Goal: Complete application form

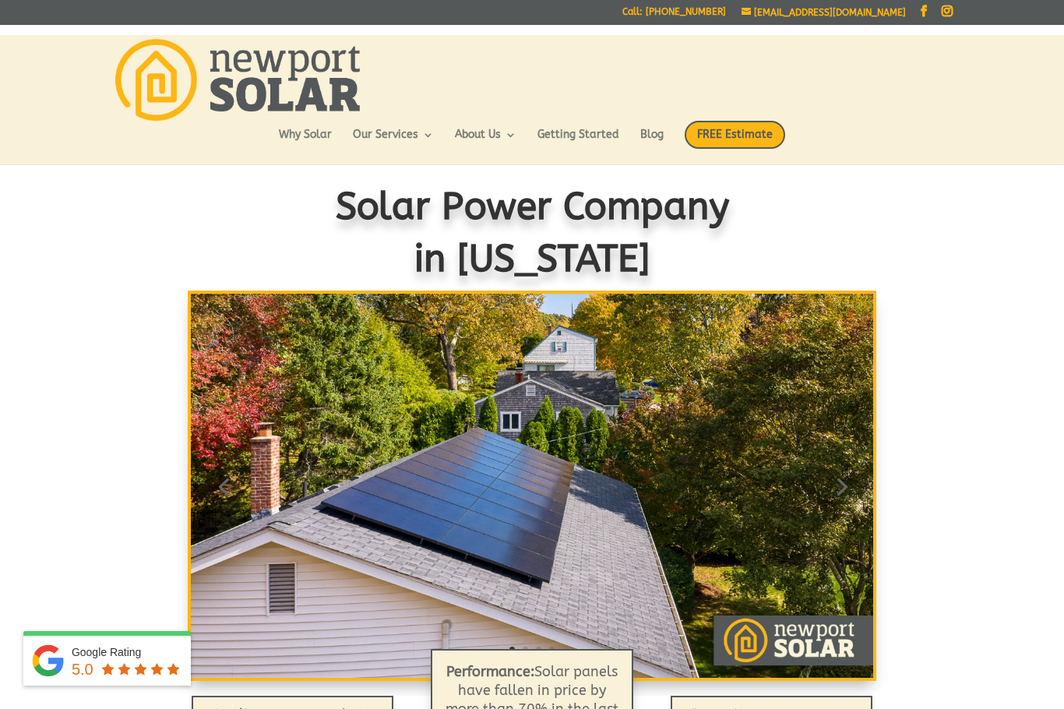
click at [747, 133] on span "FREE Estimate" at bounding box center [734, 135] width 100 height 28
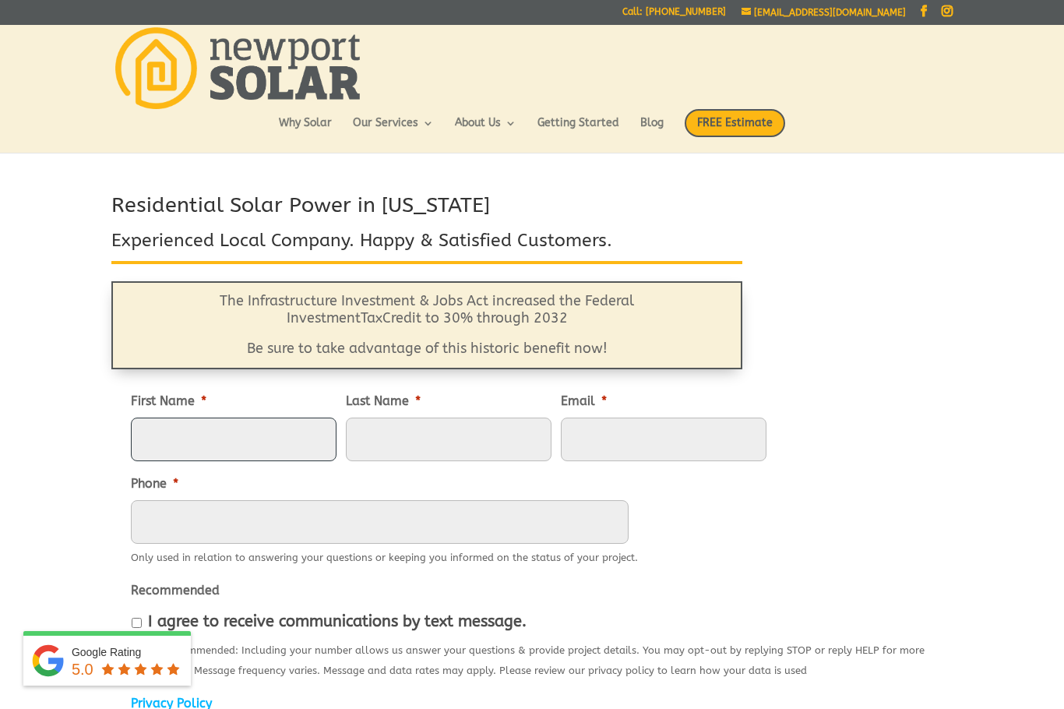
click at [250, 441] on input "First Name *" at bounding box center [234, 439] width 206 height 44
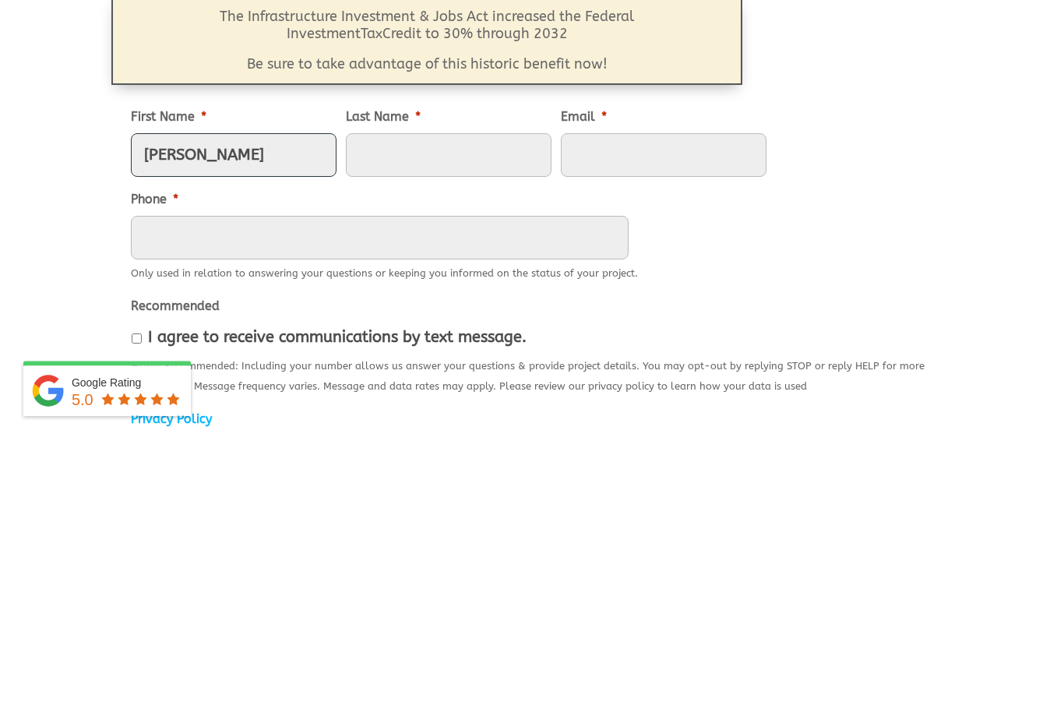
type input "Robyn"
click at [456, 403] on input "Last Name *" at bounding box center [449, 425] width 206 height 44
type input "Galvin"
click at [628, 403] on input "Email *" at bounding box center [664, 425] width 206 height 44
type input "rgal45@yahoo.com"
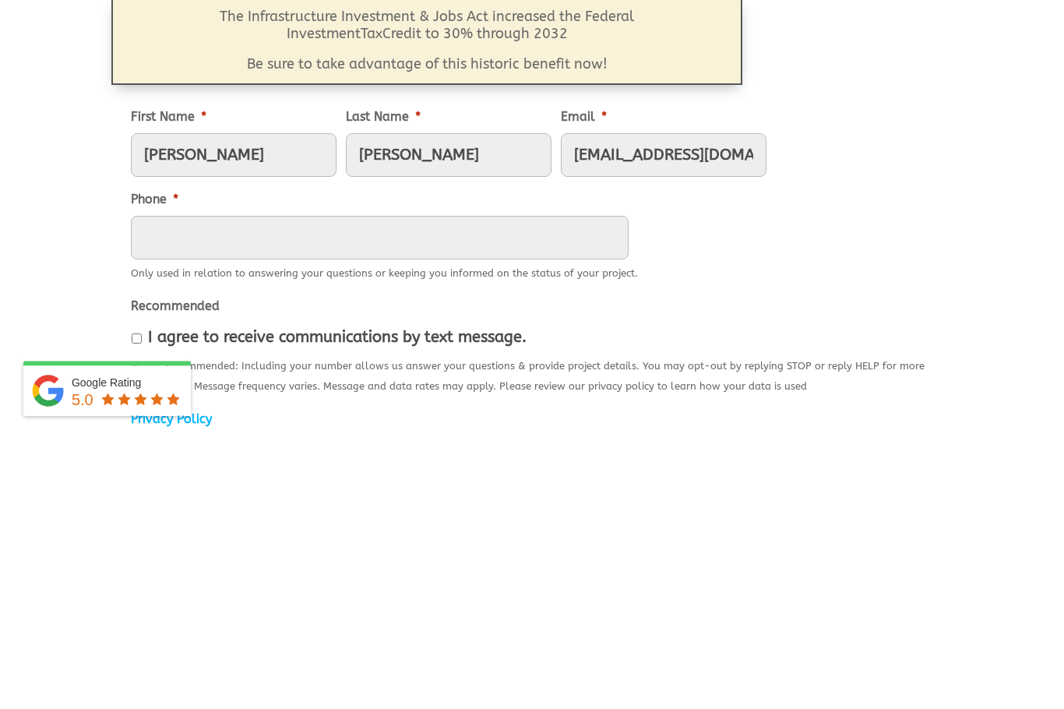
click at [172, 486] on input "Phone *" at bounding box center [380, 508] width 498 height 44
type input "(401) 294-2359"
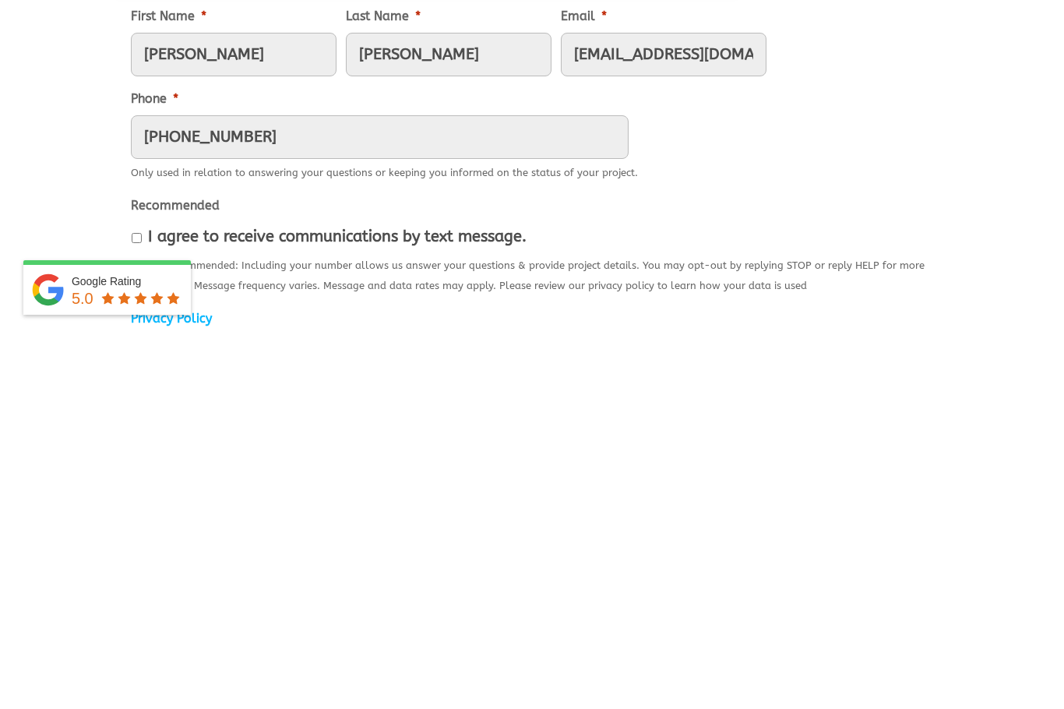
click at [153, 599] on label "I agree to receive communications by text message." at bounding box center [337, 607] width 378 height 17
click at [142, 603] on input "I agree to receive communications by text message." at bounding box center [137, 608] width 10 height 10
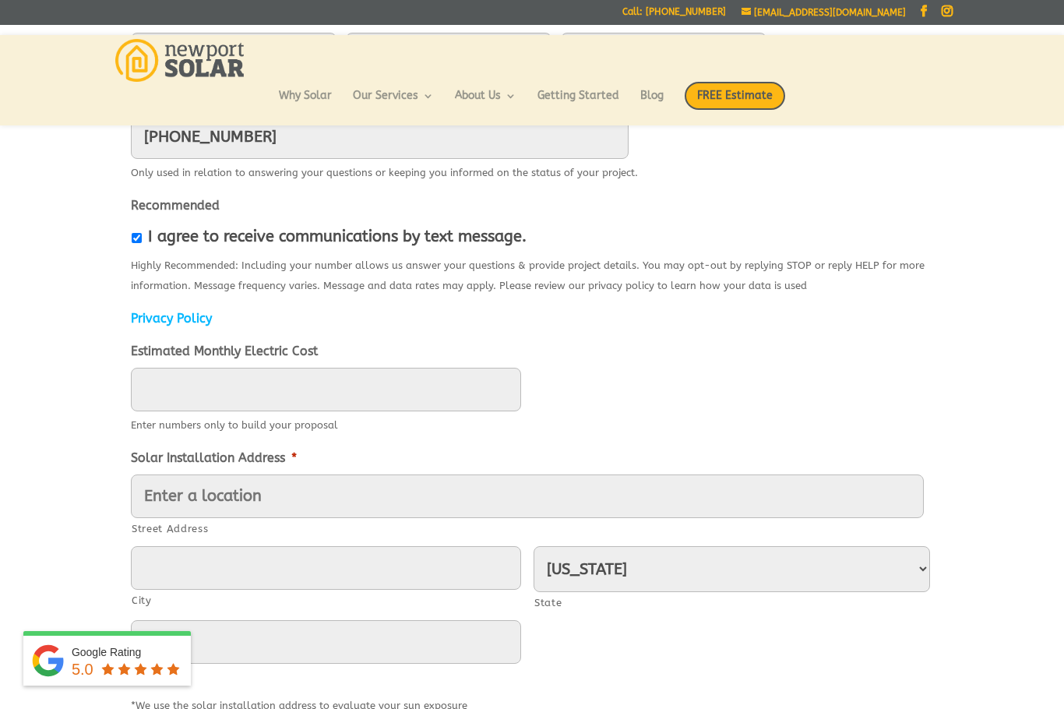
click at [142, 243] on input "I agree to receive communications by text message." at bounding box center [137, 238] width 10 height 10
checkbox input "false"
click at [164, 395] on input "Estimated Monthly Electric Cost" at bounding box center [326, 389] width 390 height 44
type input "____"
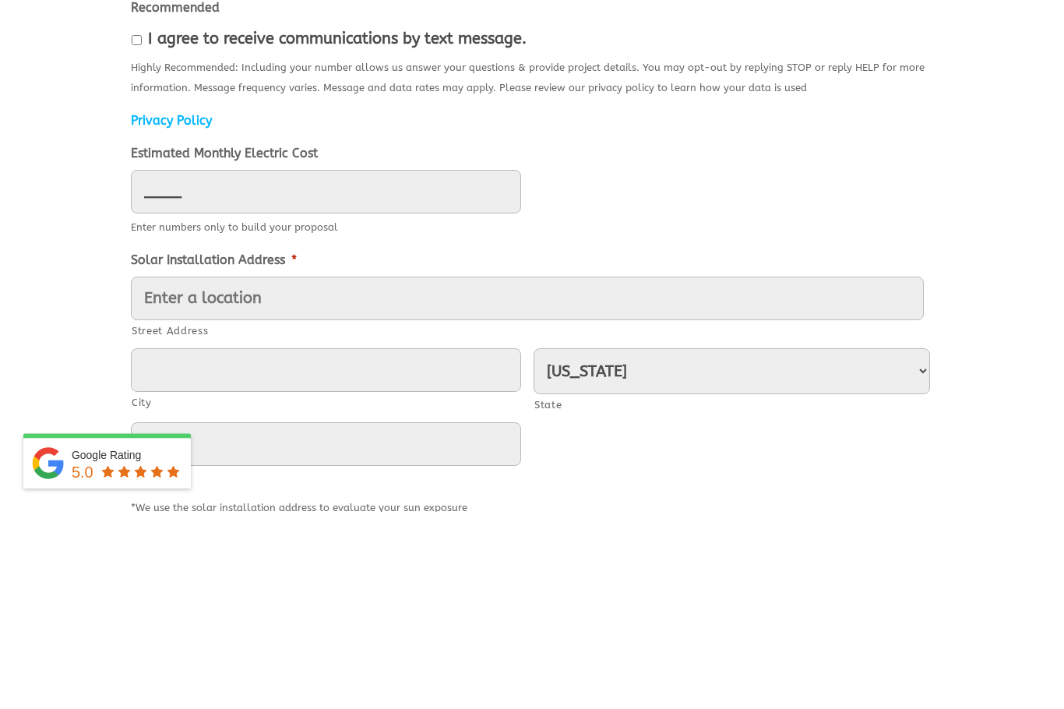
click at [941, 271] on div "First Name * Robyn Last Name * Galvin Email * rgal45@yahoo.com Phone * (401) 29…" at bounding box center [531, 484] width 841 height 981
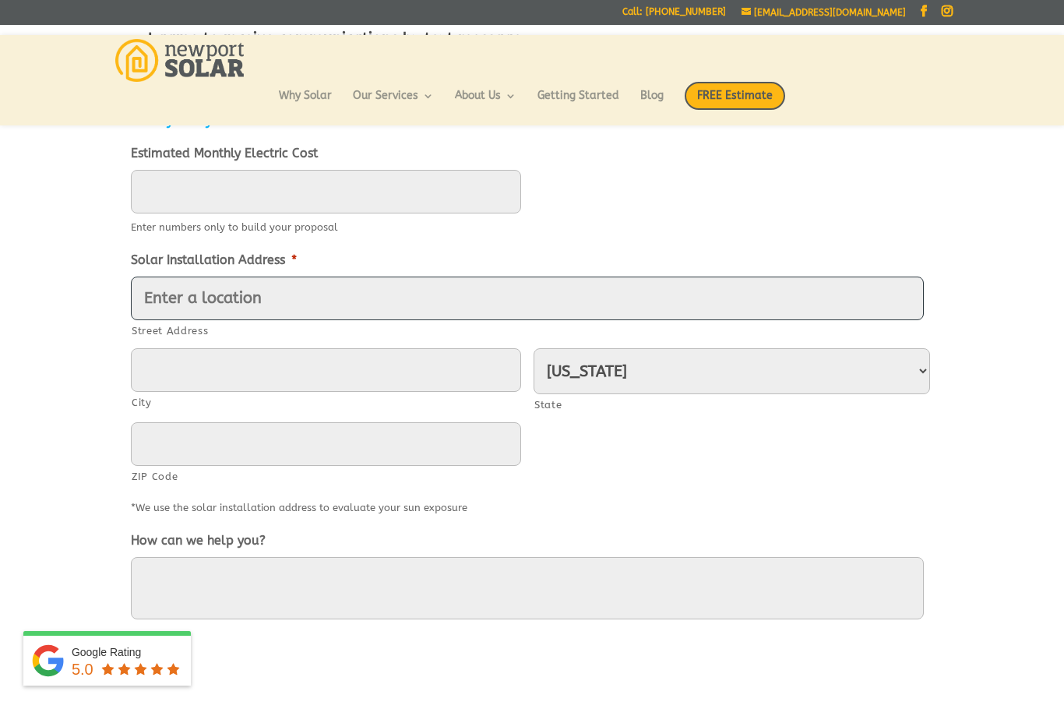
click at [170, 306] on input "Street Address" at bounding box center [527, 298] width 793 height 44
type input "533 Annaquatucket Road"
type input "North Kingstown"
type input "02852"
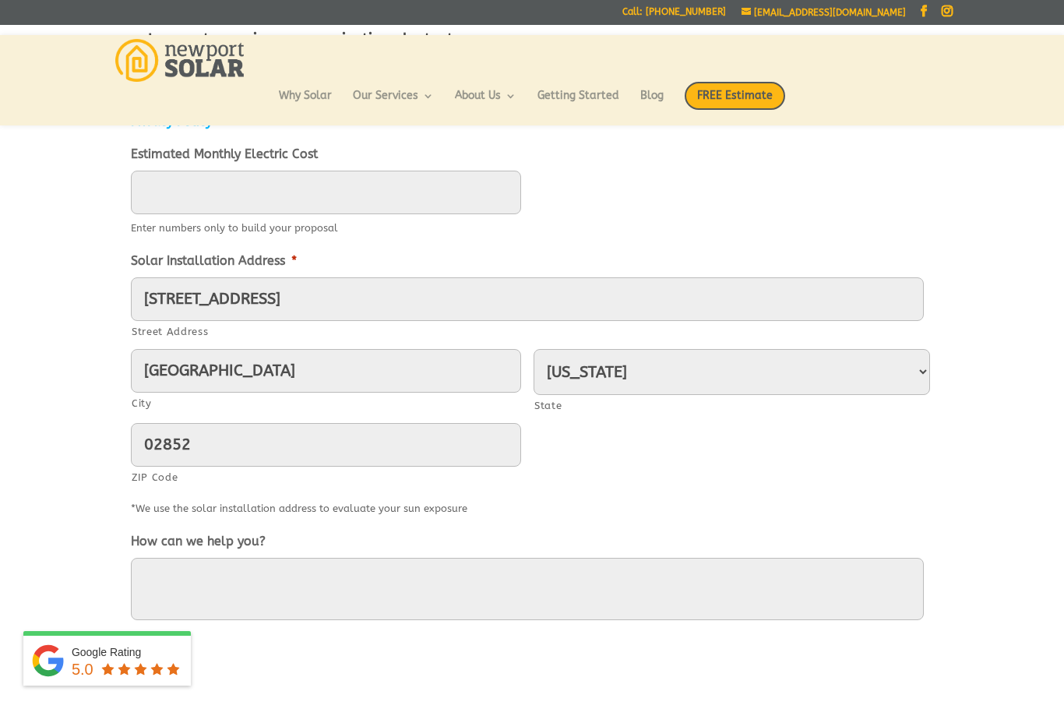
scroll to position [568, 0]
click at [171, 591] on textarea "How can we help you?" at bounding box center [527, 588] width 793 height 62
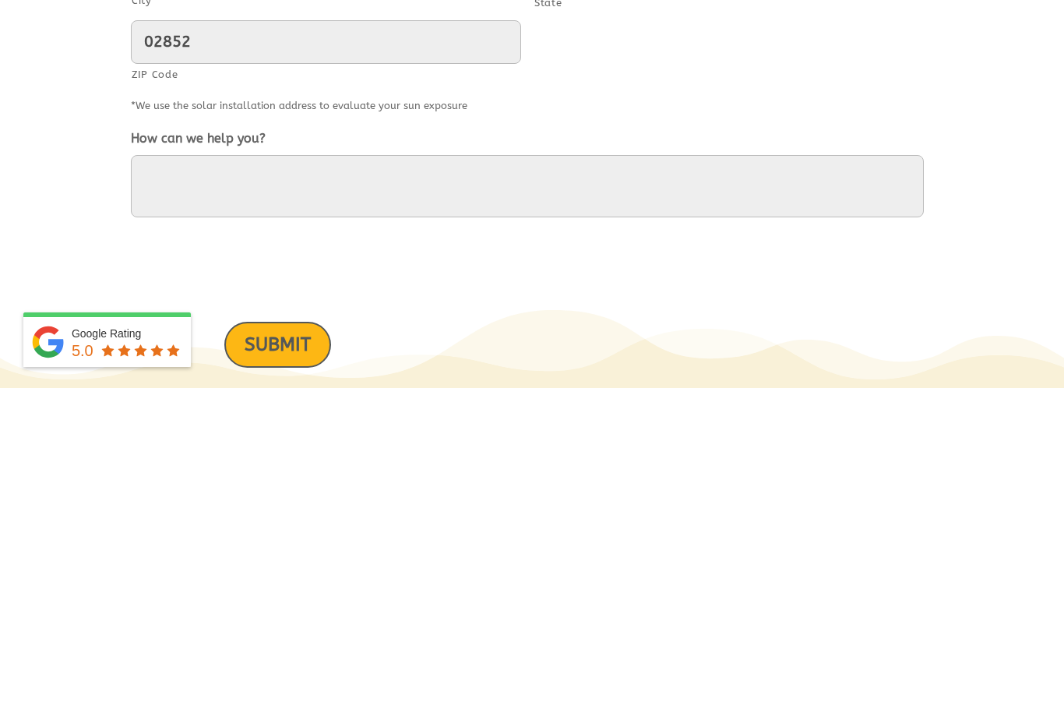
scroll to position [889, 0]
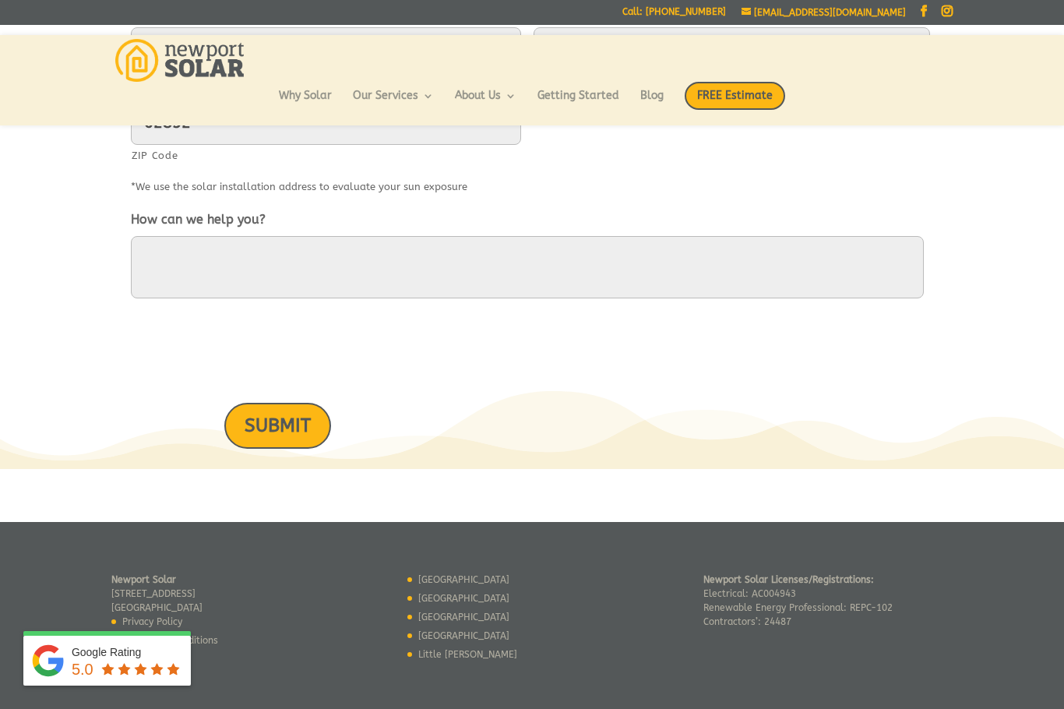
click at [262, 437] on input "SUBMIT" at bounding box center [277, 426] width 107 height 46
